Goal: Check status: Check status

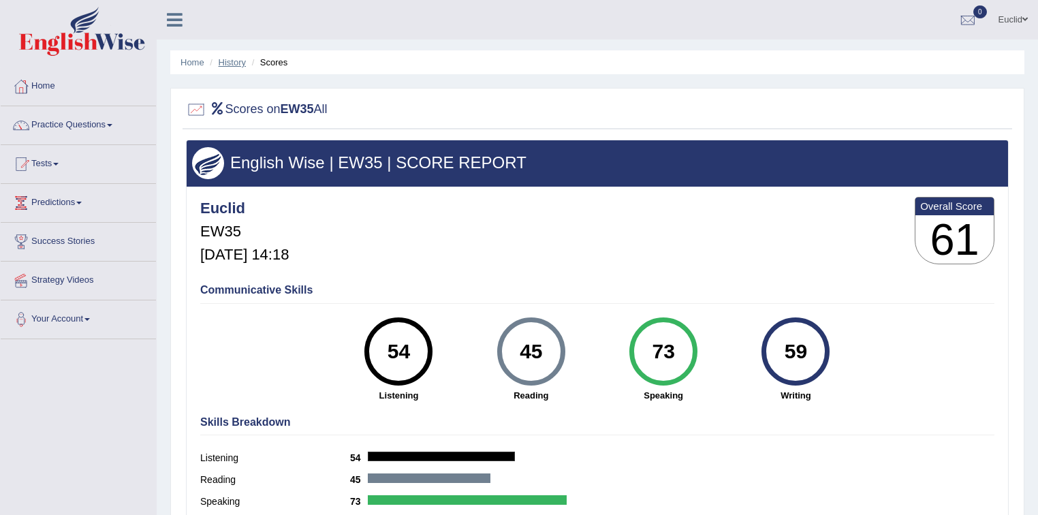
click at [236, 61] on link "History" at bounding box center [232, 62] width 27 height 10
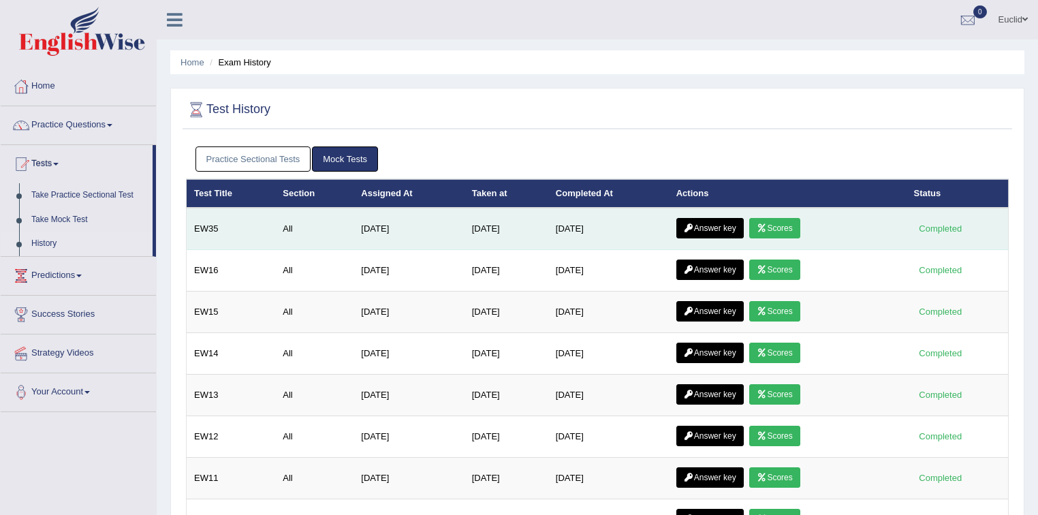
click at [718, 228] on link "Answer key" at bounding box center [709, 228] width 67 height 20
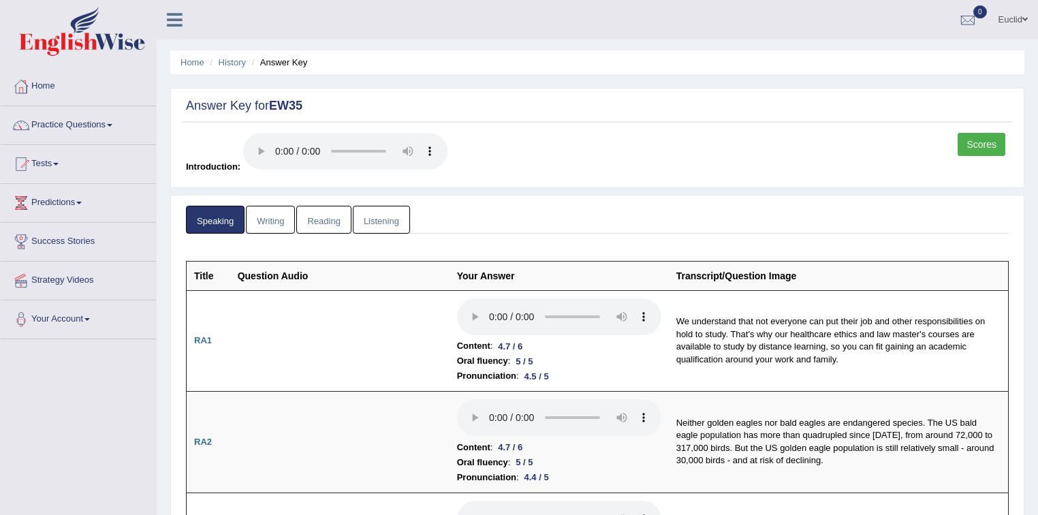
click at [972, 142] on link "Scores" at bounding box center [981, 144] width 48 height 23
click at [986, 138] on link "Scores" at bounding box center [981, 144] width 48 height 23
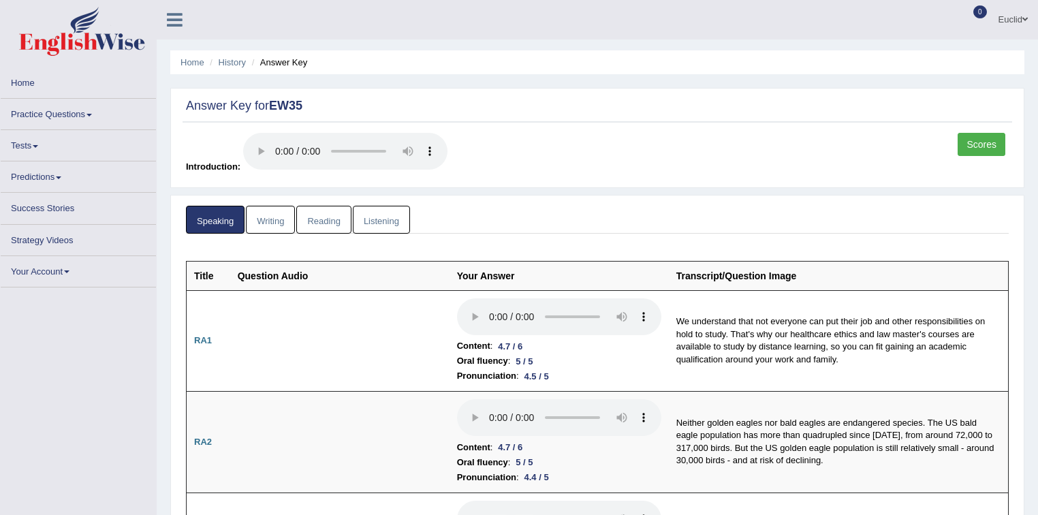
click at [274, 223] on link "Writing" at bounding box center [270, 220] width 49 height 28
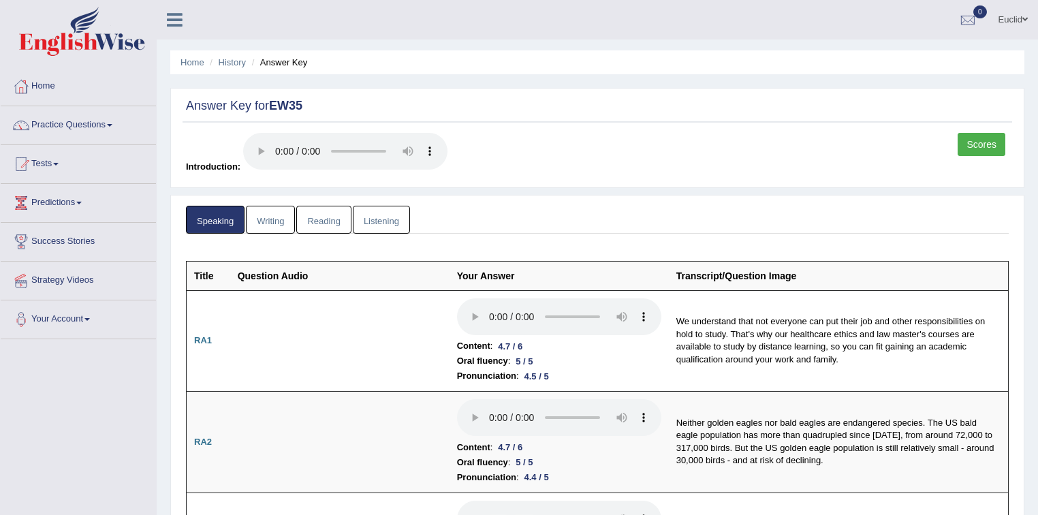
click at [262, 221] on link "Writing" at bounding box center [270, 220] width 49 height 28
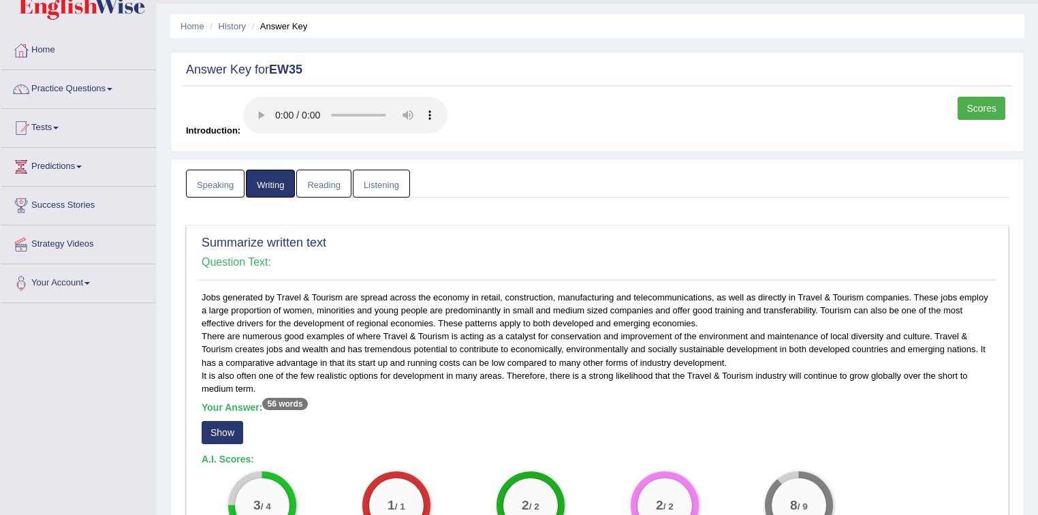
scroll to position [218, 0]
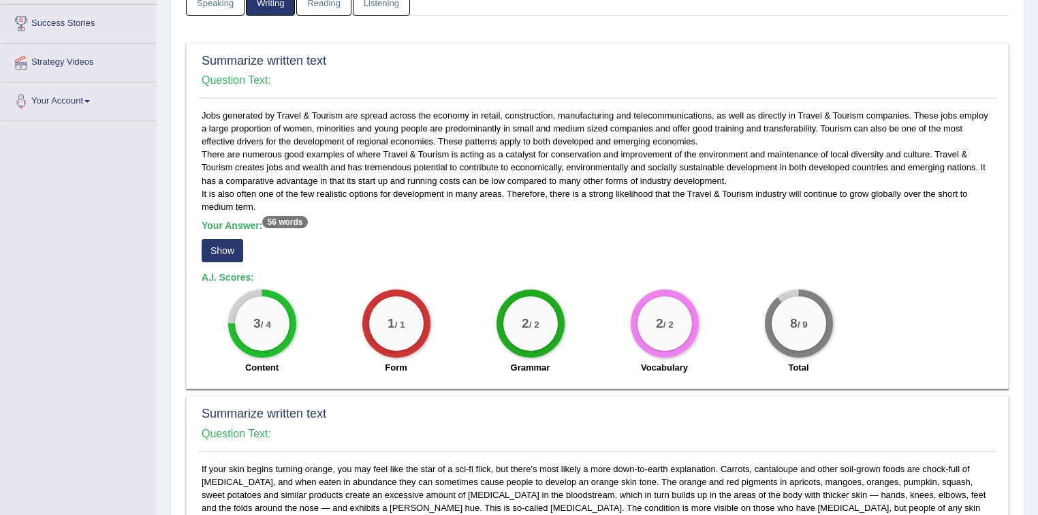
click at [227, 248] on button "Show" at bounding box center [223, 250] width 42 height 23
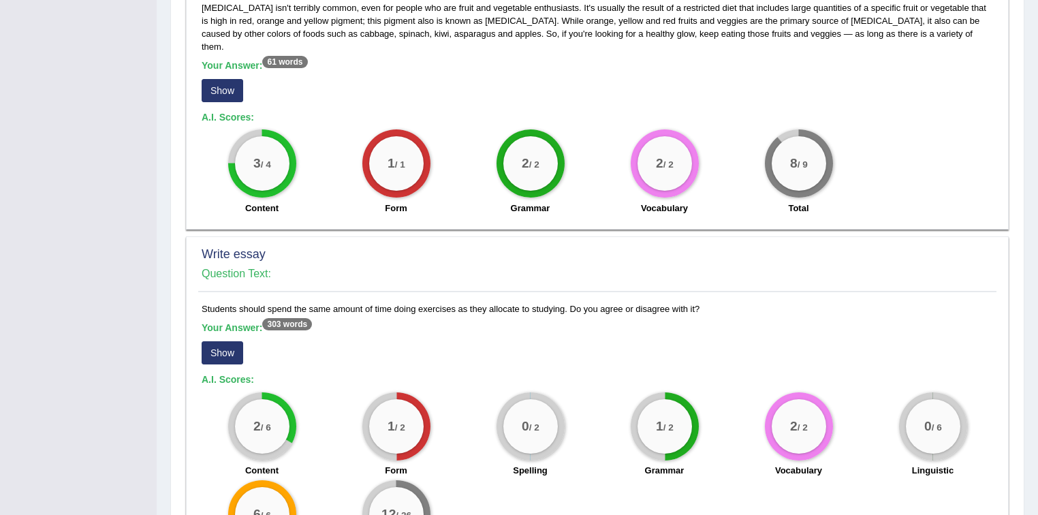
scroll to position [817, 0]
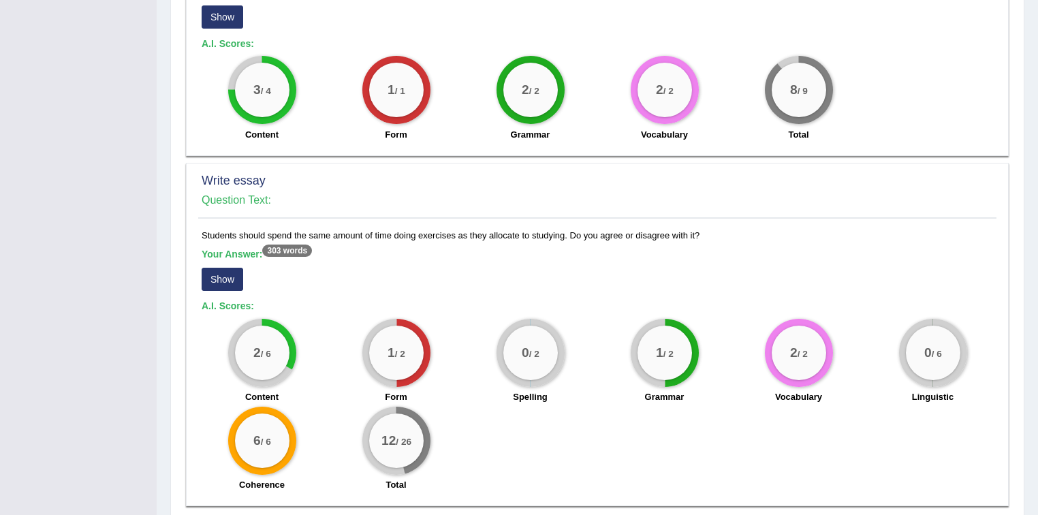
click at [231, 268] on button "Show" at bounding box center [223, 279] width 42 height 23
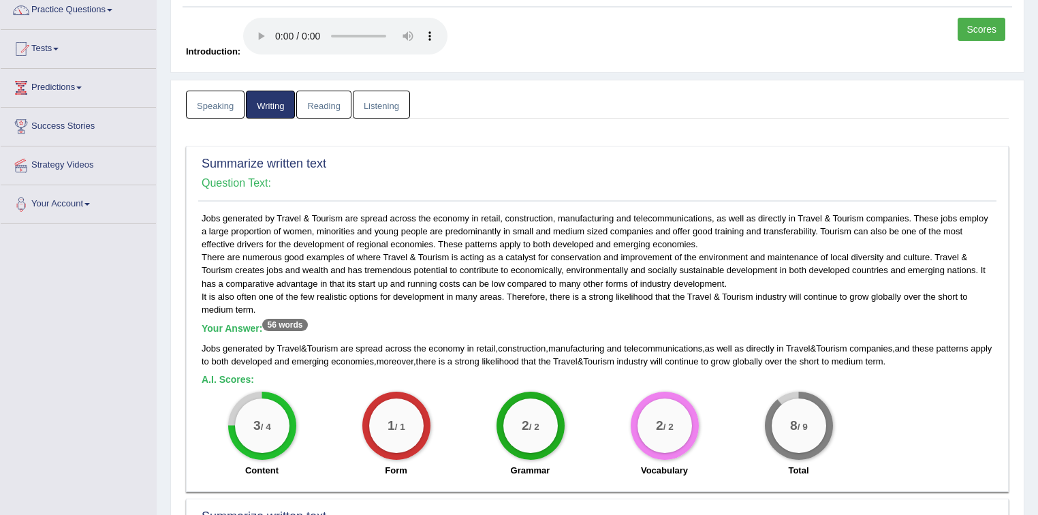
scroll to position [112, 0]
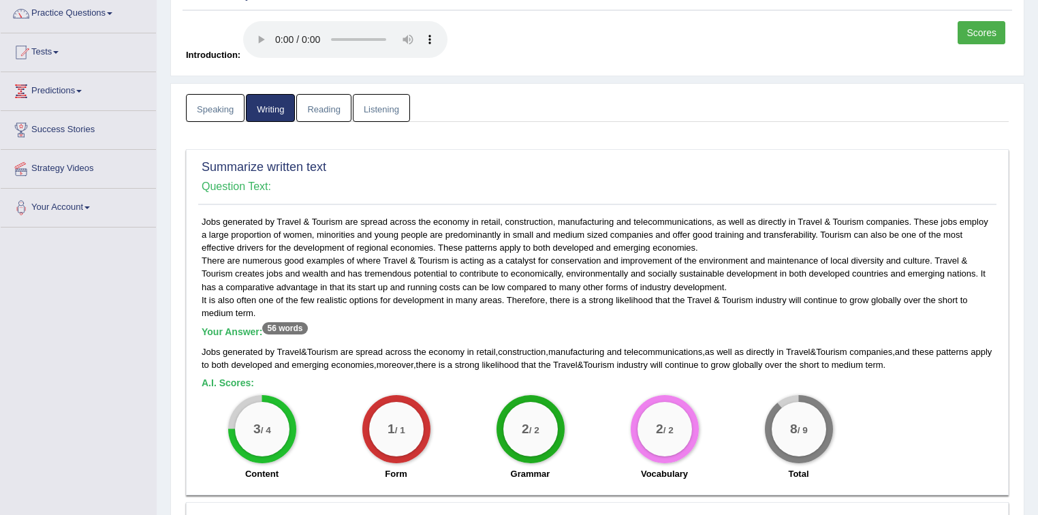
click at [982, 33] on link "Scores" at bounding box center [981, 32] width 48 height 23
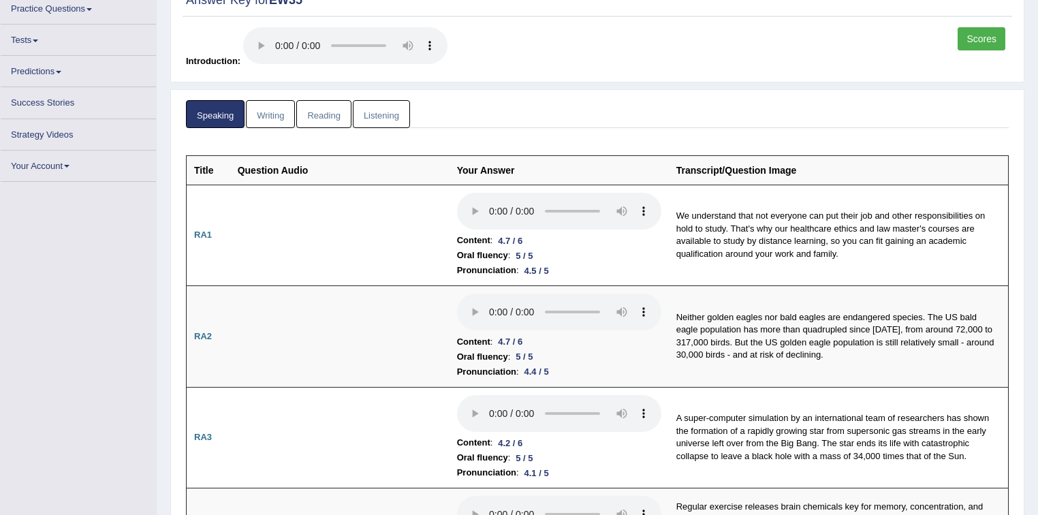
click at [327, 114] on link "Reading" at bounding box center [323, 114] width 54 height 28
click at [335, 115] on link "Reading" at bounding box center [323, 114] width 54 height 28
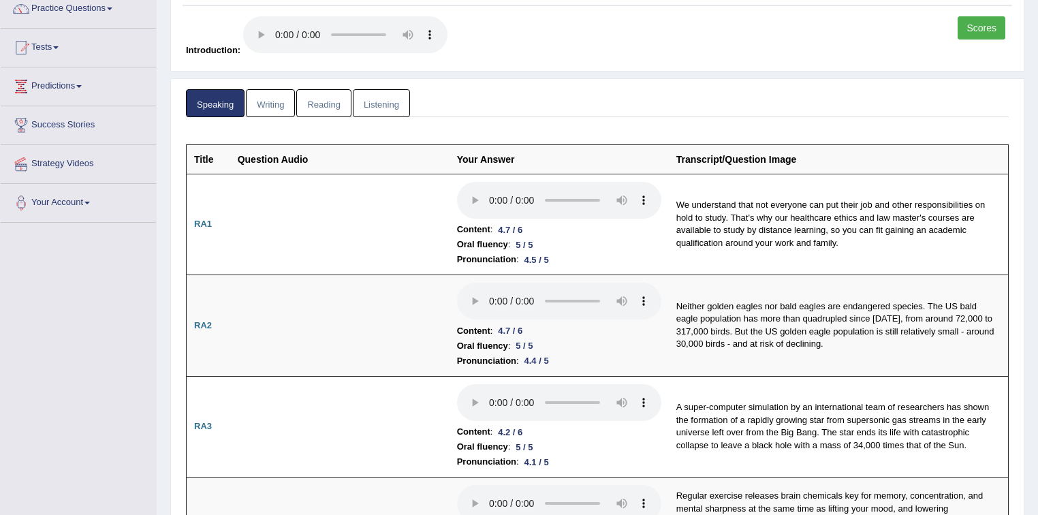
scroll to position [112, 0]
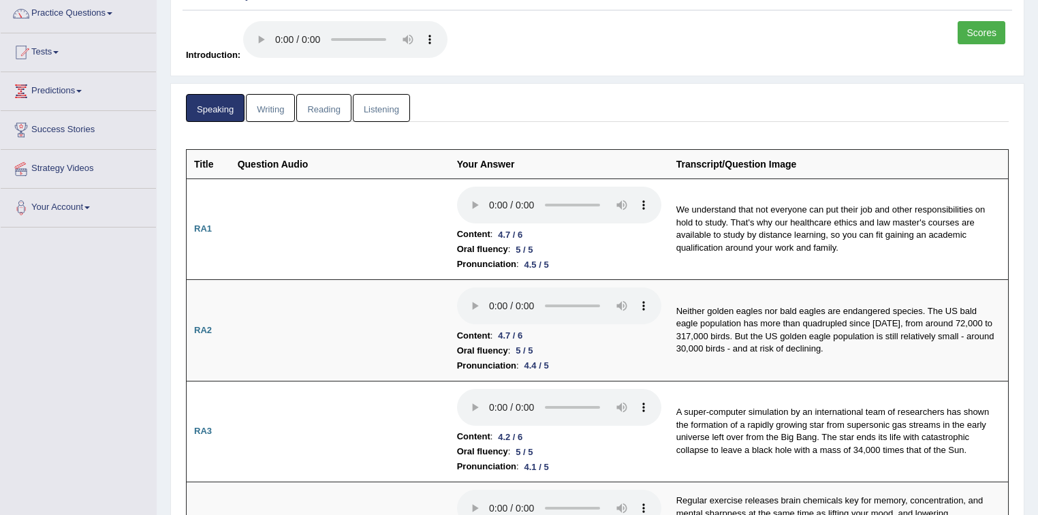
click at [327, 110] on link "Reading" at bounding box center [323, 108] width 54 height 28
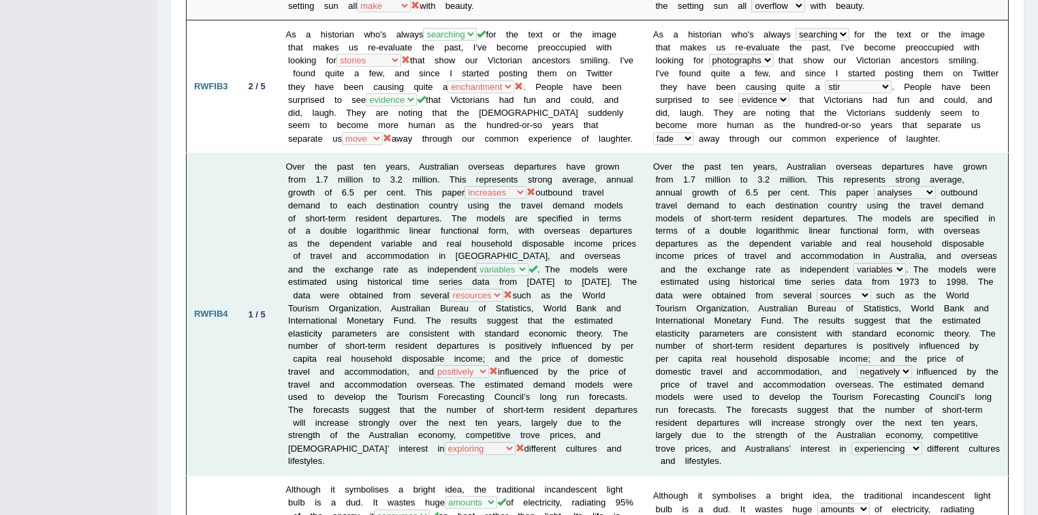
scroll to position [547, 0]
